Goal: Use online tool/utility: Utilize a website feature to perform a specific function

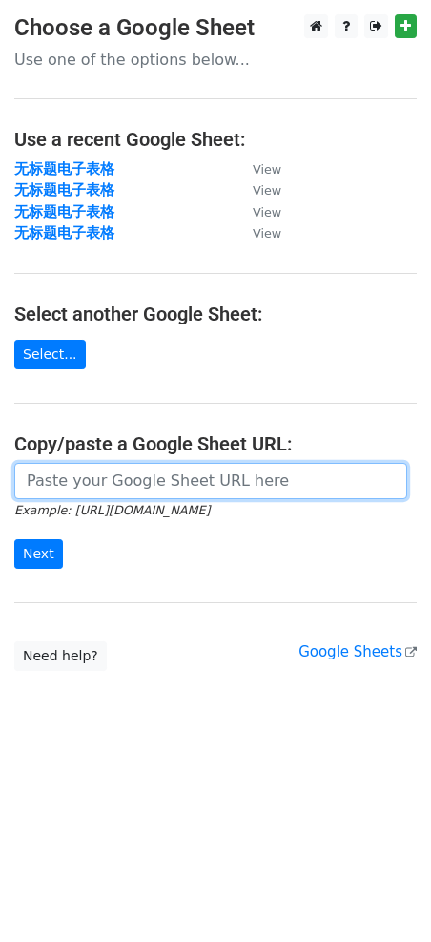
click at [157, 474] on input "url" at bounding box center [210, 481] width 393 height 36
paste input "https://docs.google.com/spreadsheets/d/1YWom-g48GmoUgPFMUPVw8ZmYJdUlkGsCiRDcdD6…"
type input "https://docs.google.com/spreadsheets/d/1YWom-g48GmoUgPFMUPVw8ZmYJdUlkGsCiRDcdD6…"
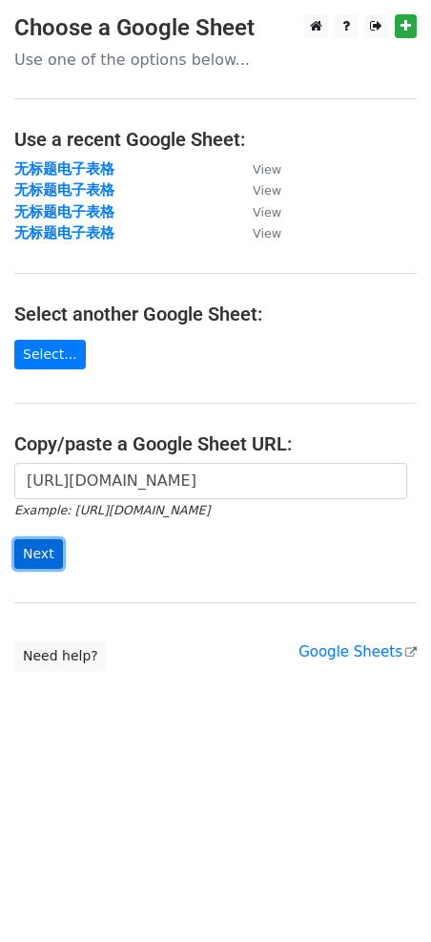
click at [32, 562] on input "Next" at bounding box center [38, 554] width 49 height 30
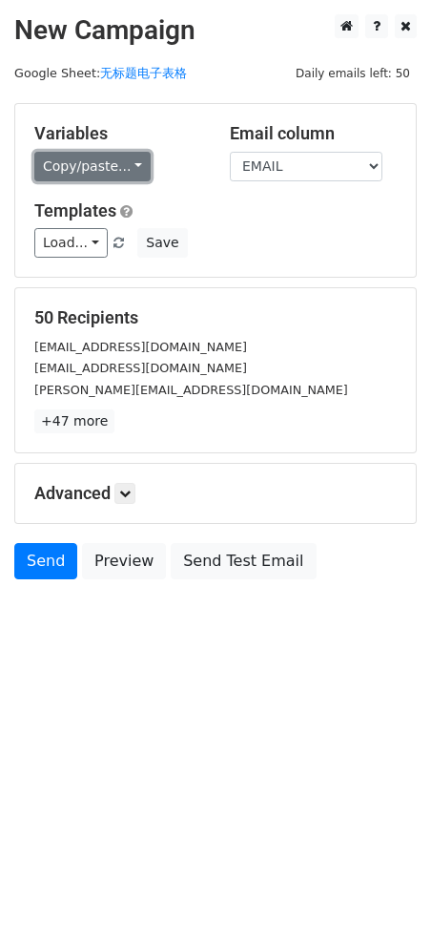
click at [79, 160] on link "Copy/paste..." at bounding box center [92, 167] width 116 height 30
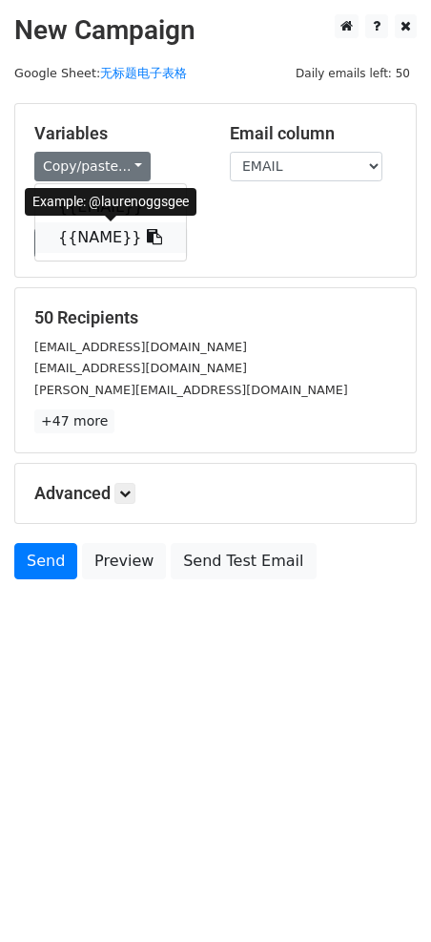
click at [90, 241] on link "{{NAME}}" at bounding box center [110, 237] width 151 height 31
